Goal: Entertainment & Leisure: Browse casually

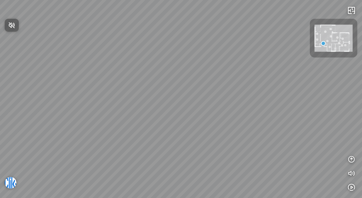
drag, startPoint x: 219, startPoint y: 128, endPoint x: 165, endPoint y: 69, distance: 79.7
click at [165, 69] on div at bounding box center [181, 99] width 362 height 198
drag, startPoint x: 220, startPoint y: 133, endPoint x: 187, endPoint y: 111, distance: 39.1
click at [187, 111] on div "INFO: krpano 1.20.8 (build [DATE]) INFO: HTML5/Desktop - Chrome 138.0 - WebGL I…" at bounding box center [181, 99] width 362 height 198
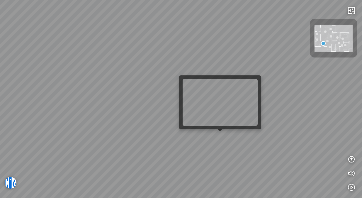
click at [220, 132] on div at bounding box center [220, 131] width 4 height 4
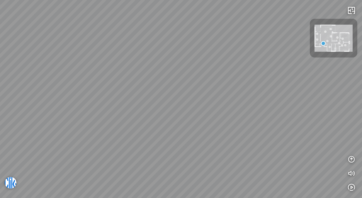
click at [270, 109] on div at bounding box center [181, 99] width 362 height 198
drag, startPoint x: 203, startPoint y: 134, endPoint x: 241, endPoint y: 131, distance: 38.2
click at [241, 131] on div at bounding box center [181, 99] width 362 height 198
drag, startPoint x: 215, startPoint y: 110, endPoint x: 210, endPoint y: 113, distance: 6.2
click at [210, 113] on div at bounding box center [181, 99] width 362 height 198
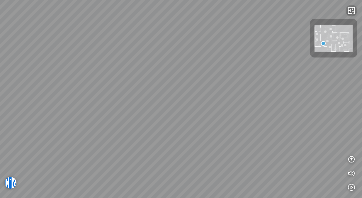
click at [353, 13] on icon "button" at bounding box center [351, 10] width 7 height 7
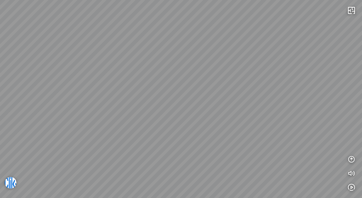
click at [175, 75] on div at bounding box center [181, 99] width 362 height 198
click at [7, 182] on img at bounding box center [11, 183] width 12 height 12
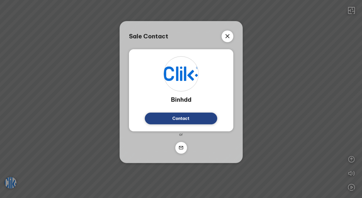
click at [230, 35] on icon at bounding box center [227, 36] width 7 height 7
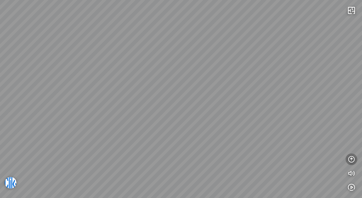
click at [351, 158] on icon "button" at bounding box center [351, 159] width 7 height 7
click at [353, 89] on icon "button" at bounding box center [351, 88] width 7 height 7
click at [351, 157] on icon "button" at bounding box center [351, 159] width 7 height 7
click at [352, 118] on icon "button" at bounding box center [351, 117] width 7 height 7
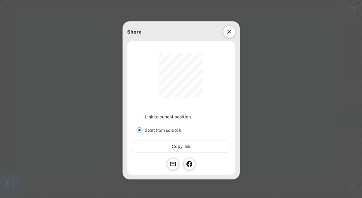
click at [228, 31] on icon at bounding box center [229, 31] width 7 height 7
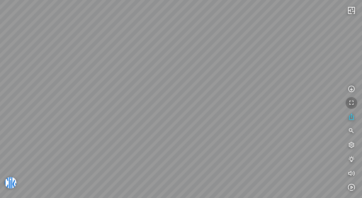
click at [354, 104] on icon "button" at bounding box center [351, 102] width 7 height 7
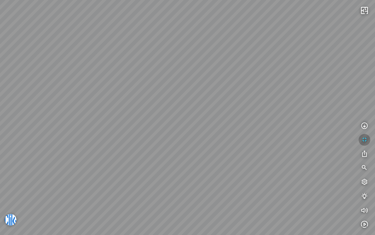
click at [362, 137] on icon "button" at bounding box center [364, 139] width 7 height 7
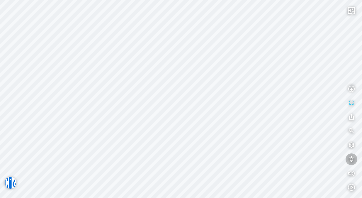
click at [352, 160] on icon "button" at bounding box center [351, 159] width 7 height 7
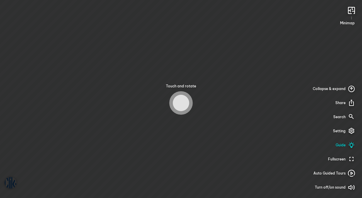
click at [351, 145] on icon at bounding box center [351, 145] width 7 height 7
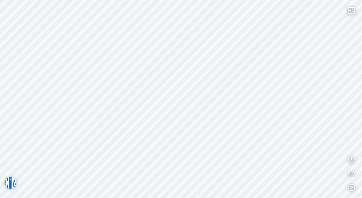
drag, startPoint x: 176, startPoint y: 107, endPoint x: 193, endPoint y: 94, distance: 21.4
click at [193, 94] on div at bounding box center [181, 99] width 362 height 198
drag, startPoint x: 215, startPoint y: 106, endPoint x: 241, endPoint y: 111, distance: 26.5
click at [241, 111] on div at bounding box center [181, 99] width 362 height 198
drag, startPoint x: 300, startPoint y: 104, endPoint x: 250, endPoint y: 103, distance: 50.2
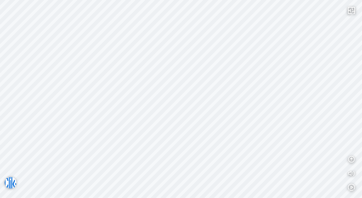
click at [250, 103] on div at bounding box center [181, 99] width 362 height 198
click at [353, 161] on icon "button" at bounding box center [351, 159] width 7 height 7
click at [352, 143] on icon "button" at bounding box center [351, 145] width 7 height 7
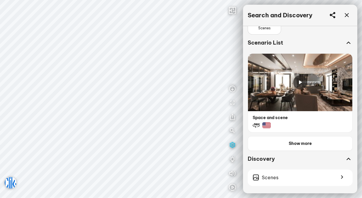
scroll to position [20, 0]
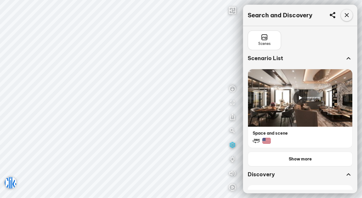
click at [349, 14] on icon at bounding box center [346, 15] width 7 height 7
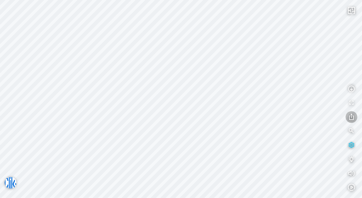
click at [352, 118] on icon "button" at bounding box center [351, 117] width 7 height 7
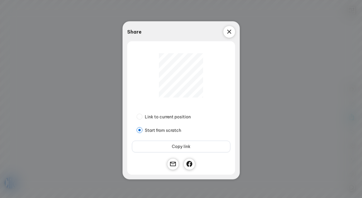
click at [230, 32] on icon at bounding box center [229, 31] width 7 height 7
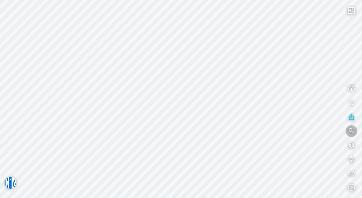
click at [352, 129] on icon "button" at bounding box center [351, 131] width 7 height 7
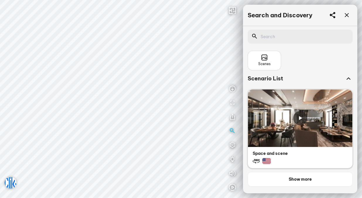
click at [305, 120] on div at bounding box center [300, 118] width 14 height 14
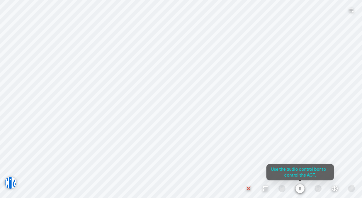
click at [249, 102] on div at bounding box center [181, 99] width 362 height 198
click at [300, 188] on icon "button" at bounding box center [300, 188] width 9 height 9
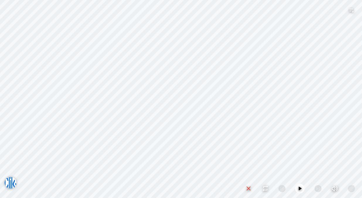
click at [263, 187] on icon "button" at bounding box center [265, 188] width 7 height 7
click at [266, 189] on icon "button" at bounding box center [265, 188] width 7 height 7
click at [250, 189] on icon "button" at bounding box center [248, 188] width 7 height 7
click at [352, 161] on icon "button" at bounding box center [351, 159] width 7 height 7
click at [335, 130] on icon "button" at bounding box center [335, 131] width 7 height 7
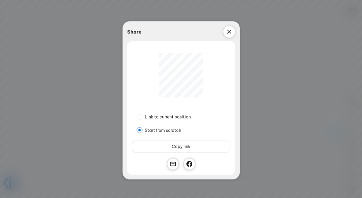
click at [228, 32] on icon at bounding box center [229, 31] width 7 height 7
